Goal: Transaction & Acquisition: Download file/media

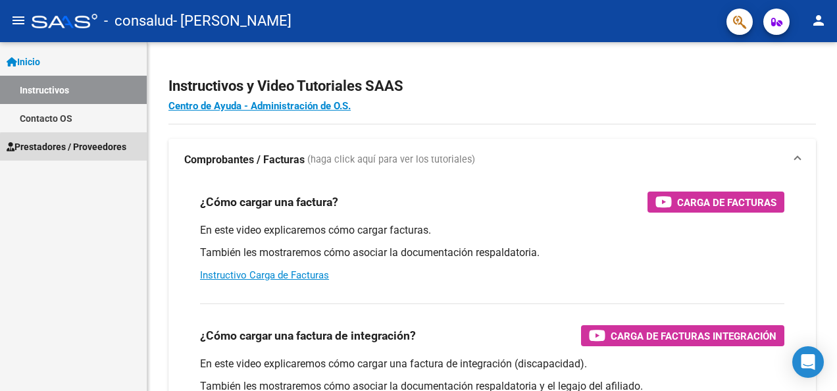
click at [91, 149] on span "Prestadores / Proveedores" at bounding box center [67, 146] width 120 height 14
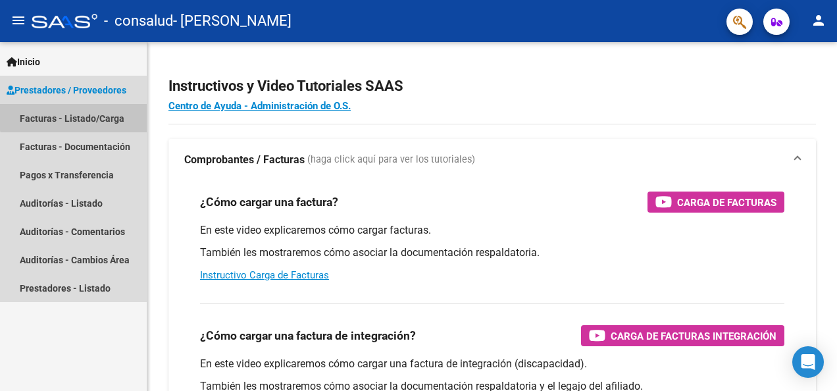
click at [83, 116] on link "Facturas - Listado/Carga" at bounding box center [73, 118] width 147 height 28
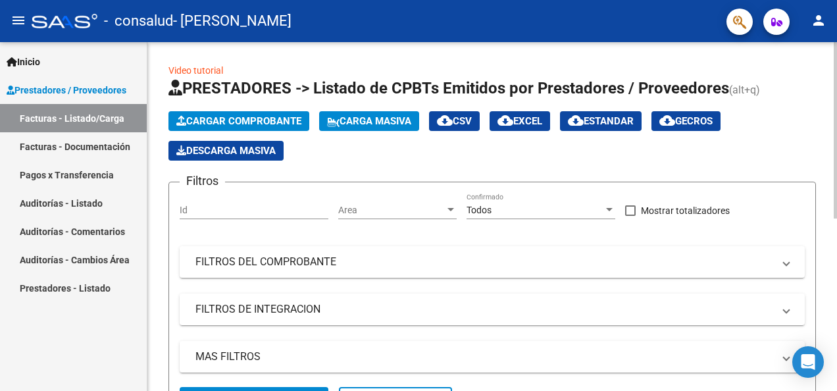
click at [826, 192] on html "menu - consalud - [PERSON_NAME] person Inicio Instructivos Contacto OS Prestado…" at bounding box center [418, 195] width 837 height 391
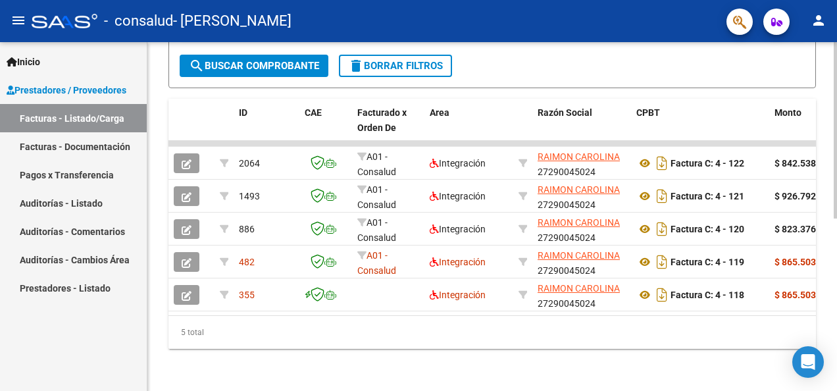
scroll to position [342, 0]
click at [826, 357] on html "menu - consalud - [PERSON_NAME] person Inicio Instructivos Contacto OS Prestado…" at bounding box center [418, 195] width 837 height 391
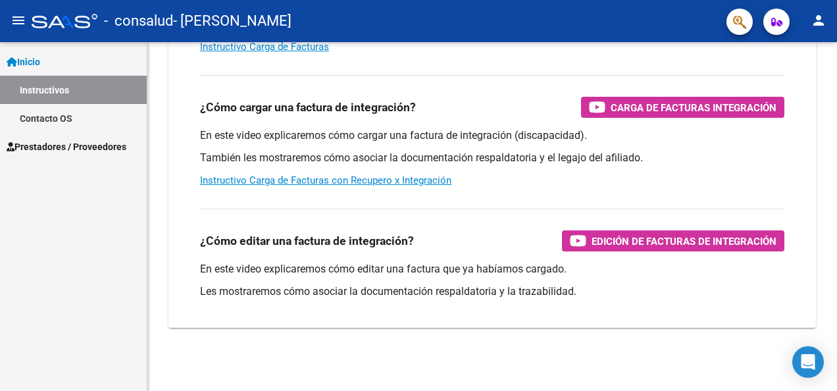
scroll to position [228, 0]
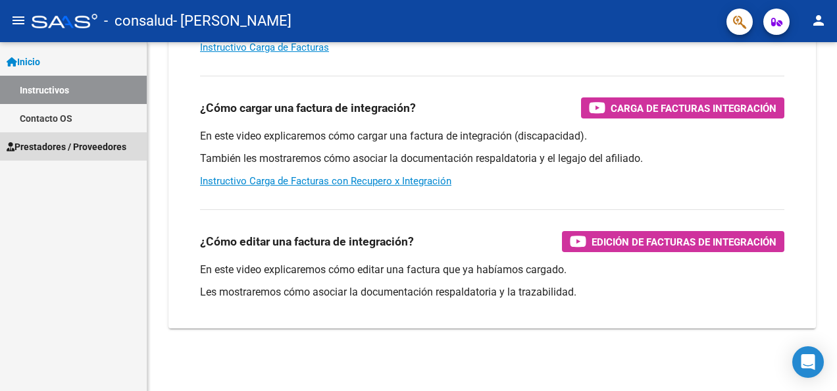
click at [116, 144] on span "Prestadores / Proveedores" at bounding box center [67, 146] width 120 height 14
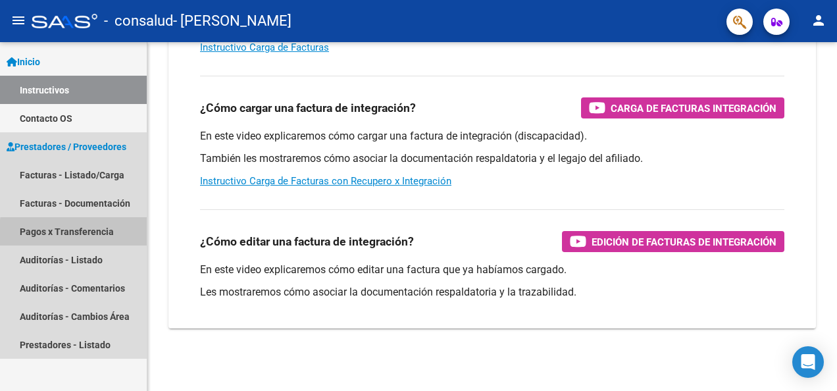
click at [91, 234] on link "Pagos x Transferencia" at bounding box center [73, 231] width 147 height 28
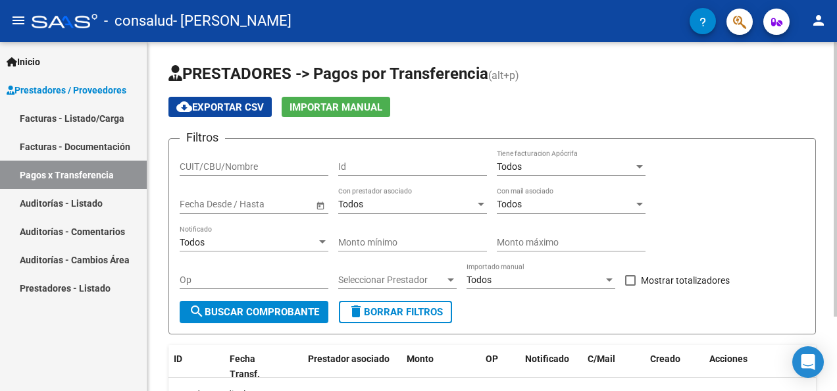
click at [826, 185] on html "menu - consalud - [PERSON_NAME] person Inicio Instructivos Contacto OS Prestado…" at bounding box center [418, 195] width 837 height 391
click at [63, 112] on link "Facturas - Listado/Carga" at bounding box center [73, 118] width 147 height 28
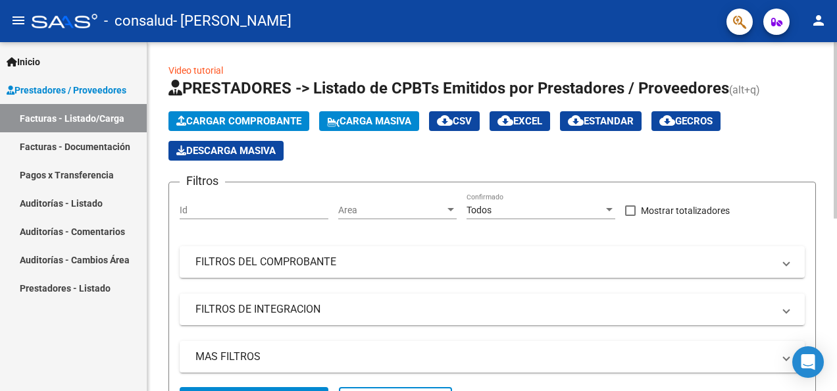
click at [826, 153] on div "Video tutorial PRESTADORES -> Listado de CPBTs Emitidos por Prestadores / Prove…" at bounding box center [493, 382] width 693 height 681
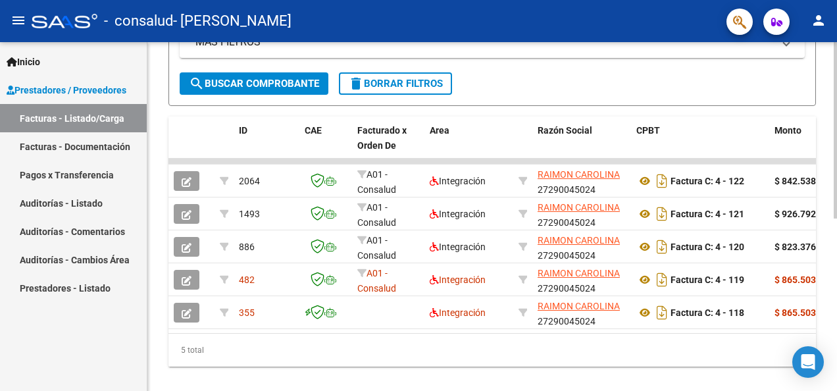
scroll to position [322, 0]
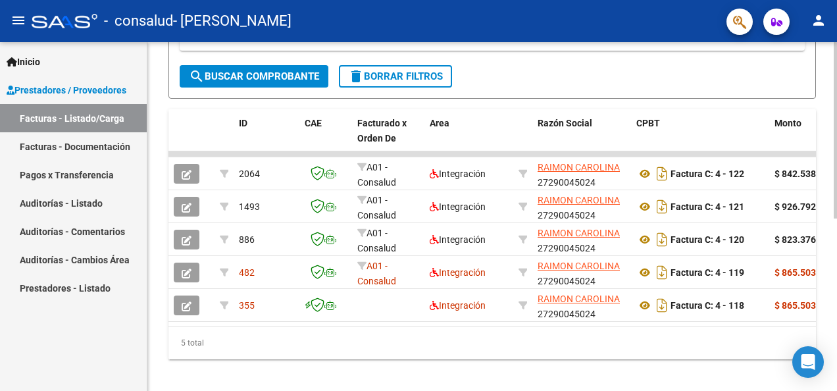
click at [826, 312] on html "menu - consalud - [PERSON_NAME] person Inicio Instructivos Contacto OS Prestado…" at bounding box center [418, 195] width 837 height 391
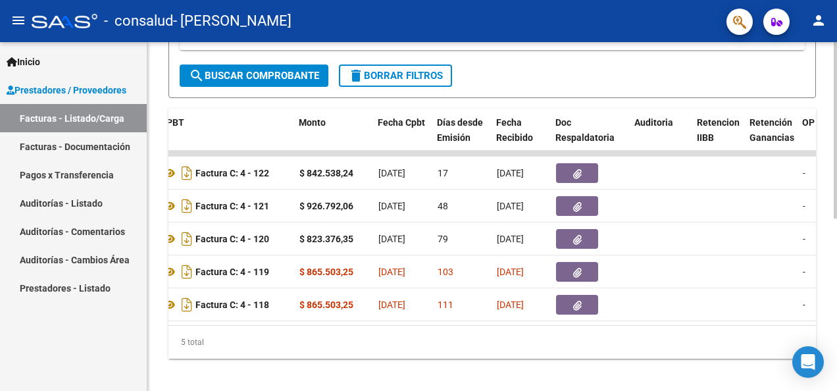
scroll to position [0, 477]
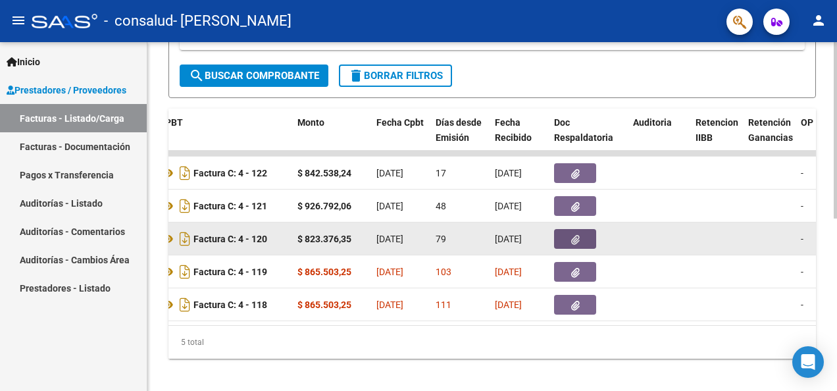
click at [575, 236] on icon "button" at bounding box center [575, 240] width 9 height 10
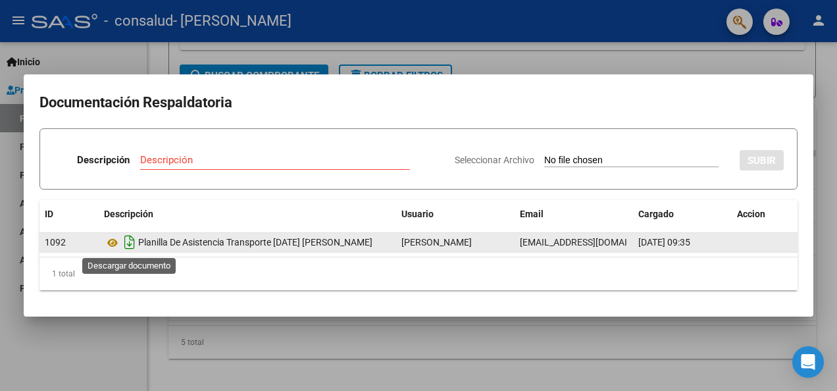
click at [132, 242] on icon "Descargar documento" at bounding box center [129, 242] width 17 height 21
click at [89, 159] on p "Descripción" at bounding box center [103, 160] width 53 height 15
click at [115, 241] on icon at bounding box center [112, 243] width 17 height 16
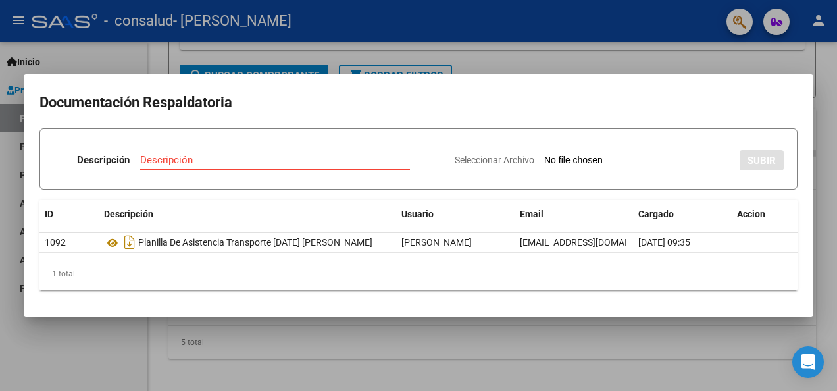
click at [733, 58] on div at bounding box center [418, 195] width 837 height 391
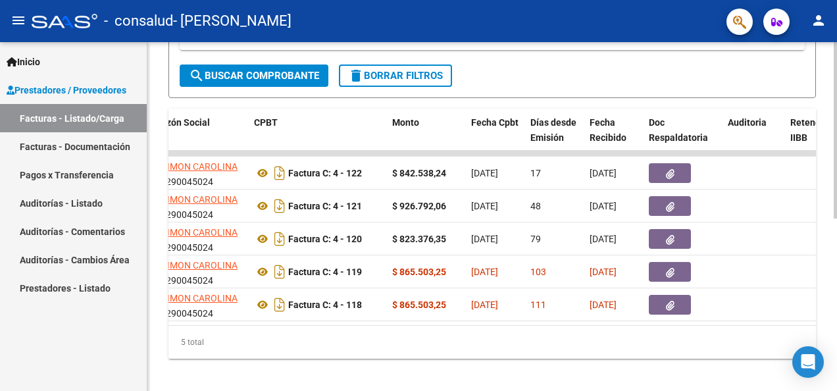
scroll to position [0, 384]
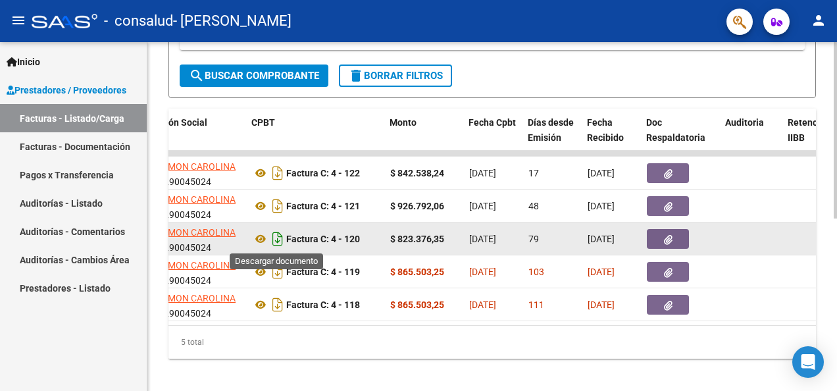
click at [281, 234] on icon "Descargar documento" at bounding box center [277, 238] width 17 height 21
